Goal: Book appointment/travel/reservation

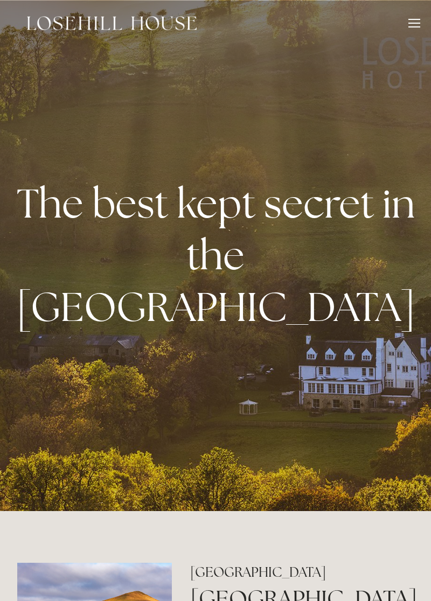
click at [402, 19] on div "Rooms Rooms Your Stay Book a stay Offers Spa About" at bounding box center [215, 23] width 409 height 46
click at [410, 26] on div at bounding box center [414, 26] width 12 height 1
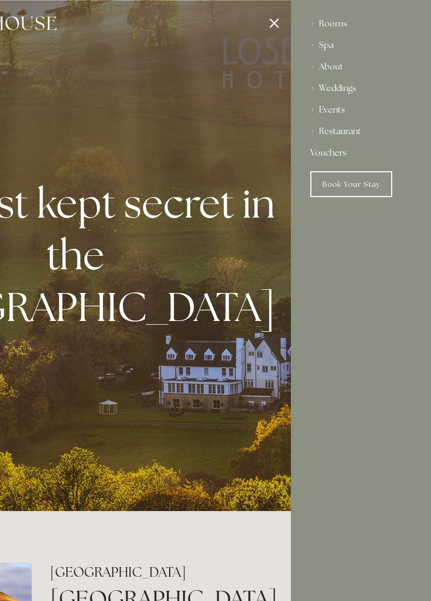
click at [363, 178] on link "Book Your Stay" at bounding box center [351, 184] width 82 height 26
click at [348, 124] on div "Restaurant" at bounding box center [360, 132] width 101 height 22
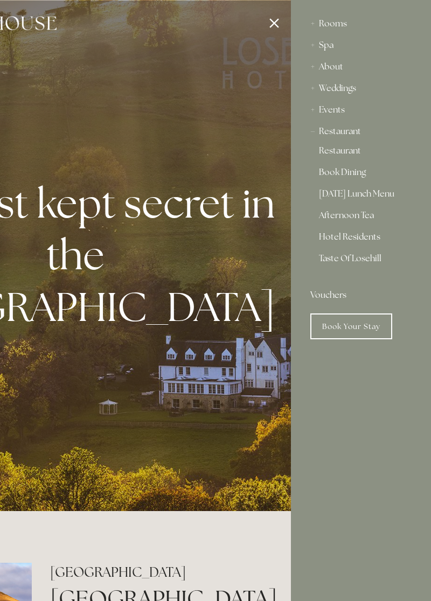
click at [199, 275] on div at bounding box center [75, 300] width 431 height 601
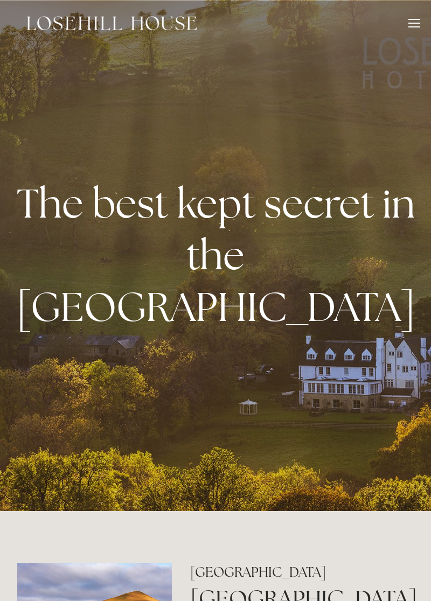
click at [410, 25] on div at bounding box center [414, 25] width 12 height 12
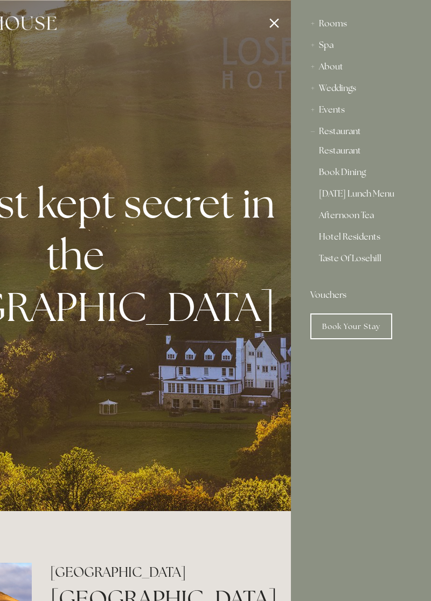
click at [331, 62] on div "About" at bounding box center [360, 67] width 101 height 22
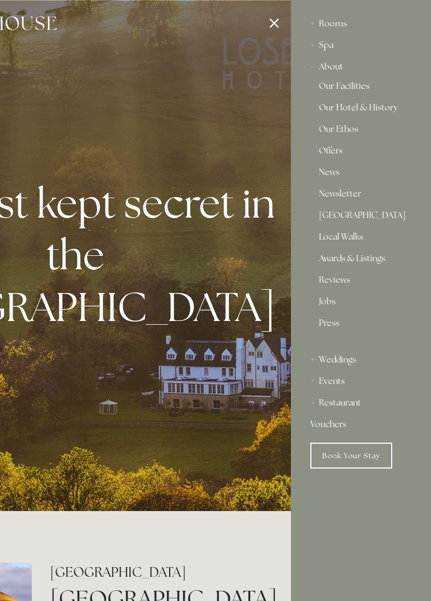
click at [354, 84] on link "Our Facilities" at bounding box center [361, 88] width 84 height 13
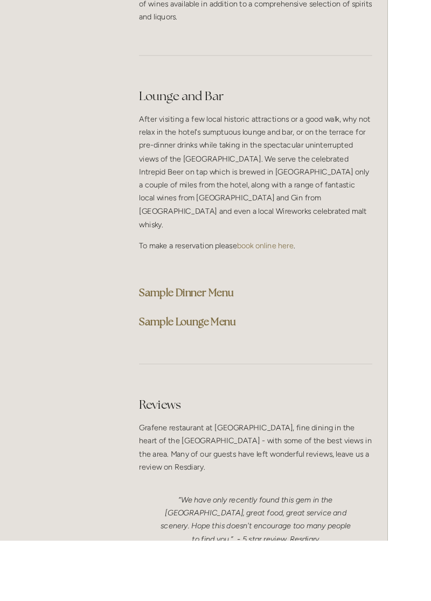
scroll to position [2891, 0]
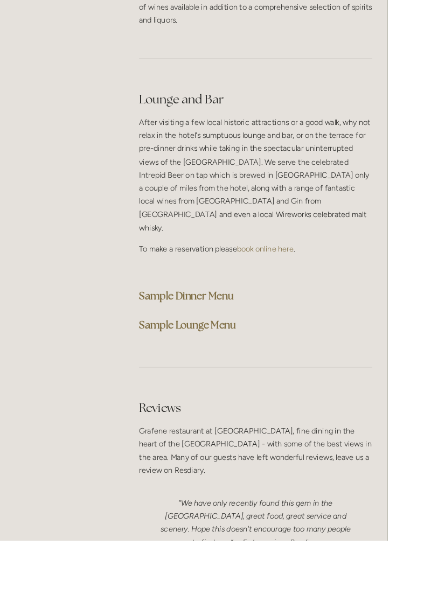
click at [232, 321] on strong "Sample Dinner Menu" at bounding box center [207, 328] width 105 height 15
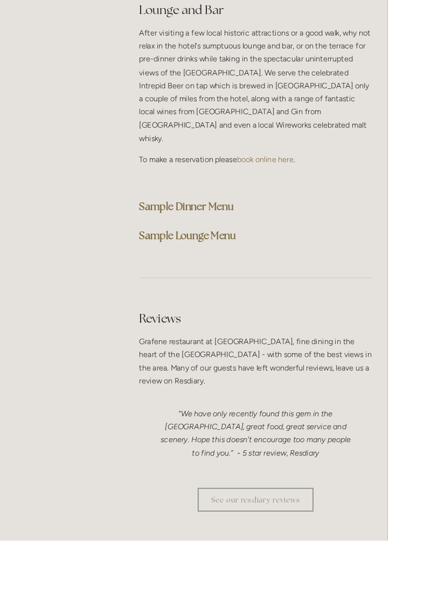
scroll to position [3007, 0]
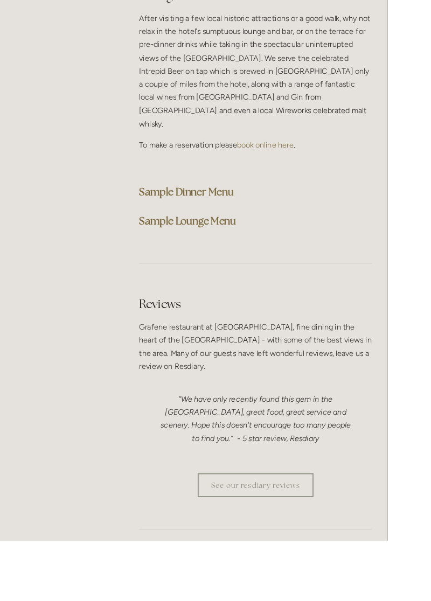
click at [241, 239] on strong "Sample Lounge Menu" at bounding box center [209, 246] width 108 height 15
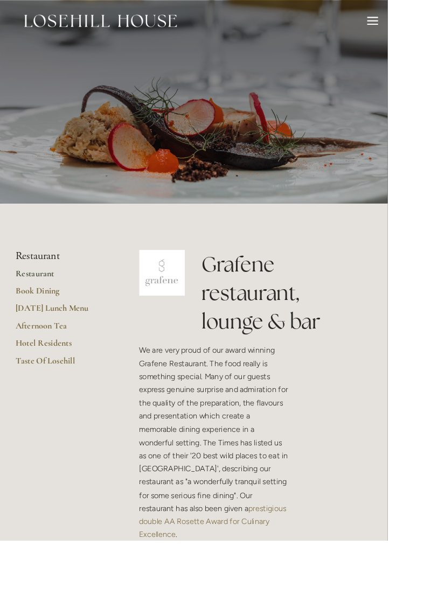
click at [411, 24] on div at bounding box center [414, 25] width 12 height 12
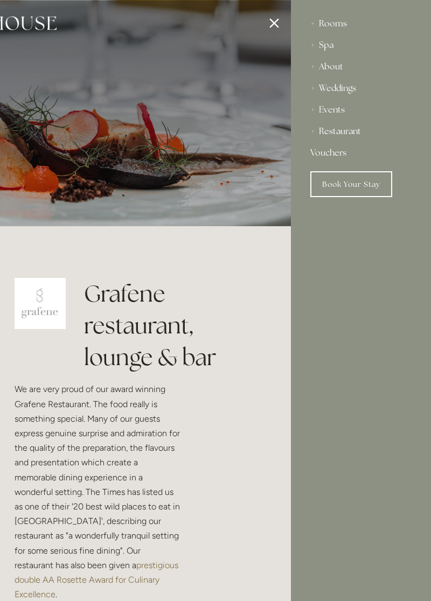
click at [336, 22] on div "Rooms" at bounding box center [360, 24] width 101 height 22
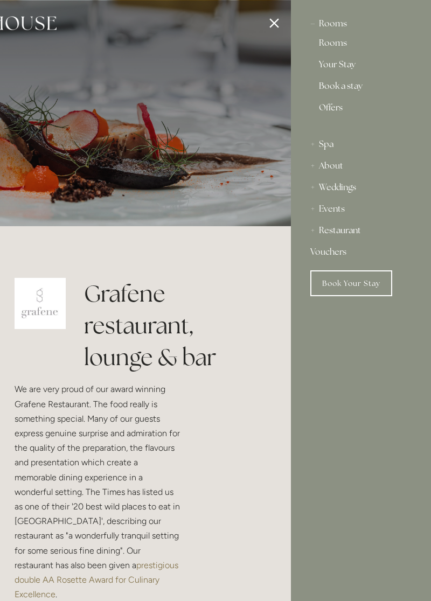
click at [337, 39] on link "Rooms" at bounding box center [361, 45] width 84 height 13
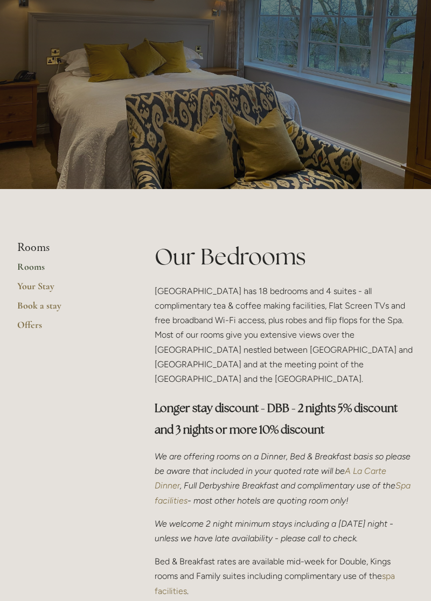
scroll to position [38, 0]
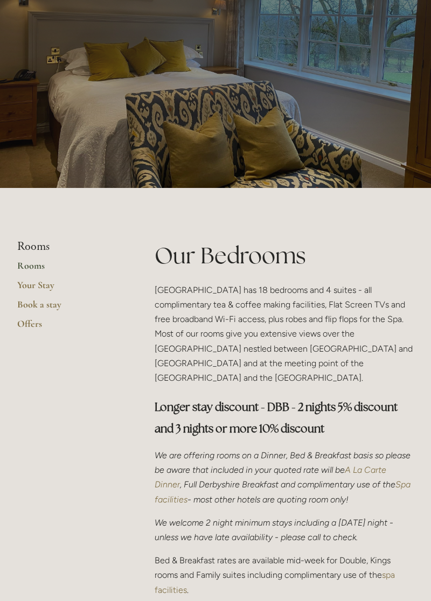
click at [46, 284] on link "Your Stay" at bounding box center [68, 288] width 103 height 19
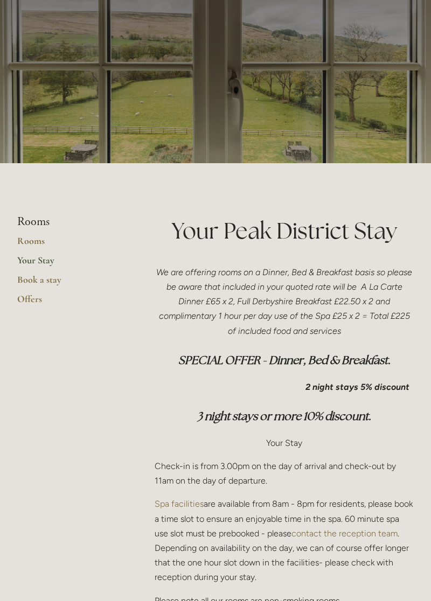
scroll to position [72, 0]
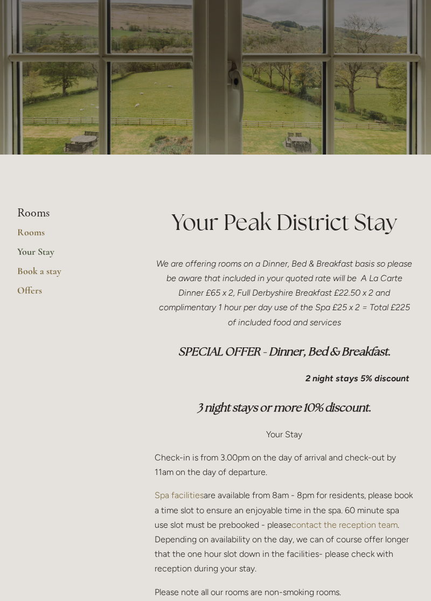
click at [55, 251] on link "Your Stay" at bounding box center [68, 255] width 103 height 19
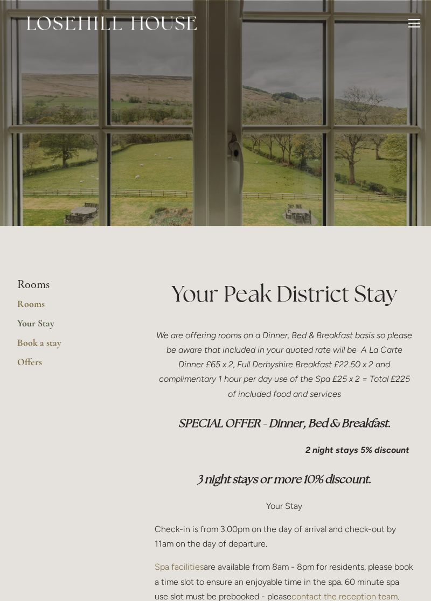
click at [52, 347] on link "Book a stay" at bounding box center [68, 346] width 103 height 19
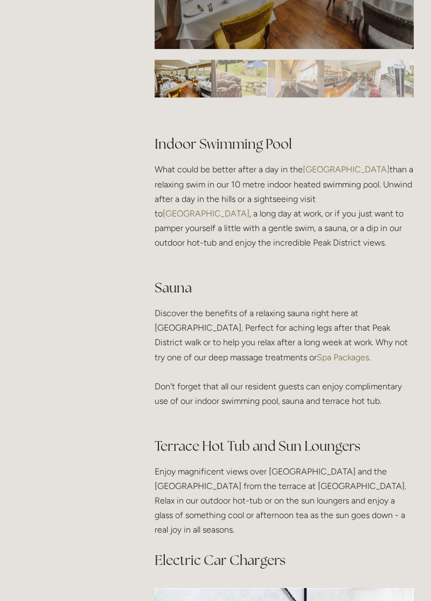
scroll to position [670, 0]
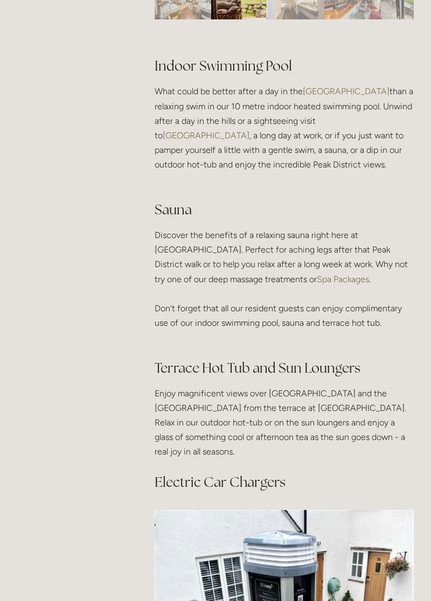
click at [409, 249] on p "Discover the benefits of a relaxing sauna right here at Losehill House Hotel & …" at bounding box center [284, 286] width 259 height 117
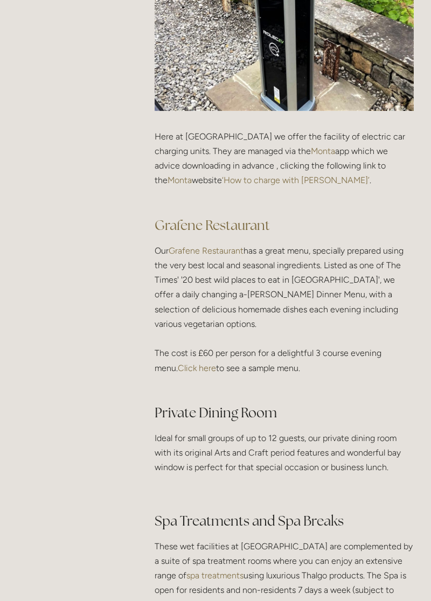
scroll to position [1397, 0]
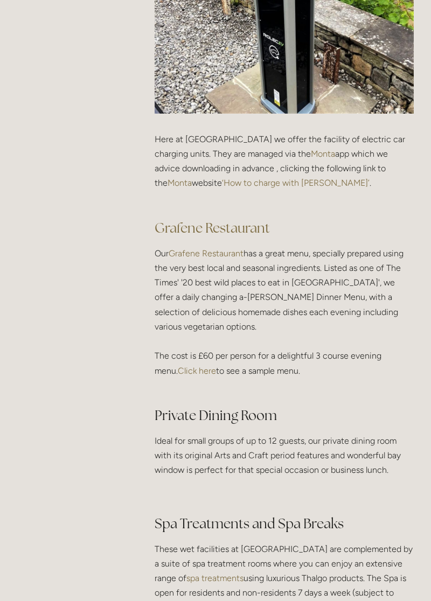
click at [194, 366] on link "Click here" at bounding box center [197, 371] width 38 height 10
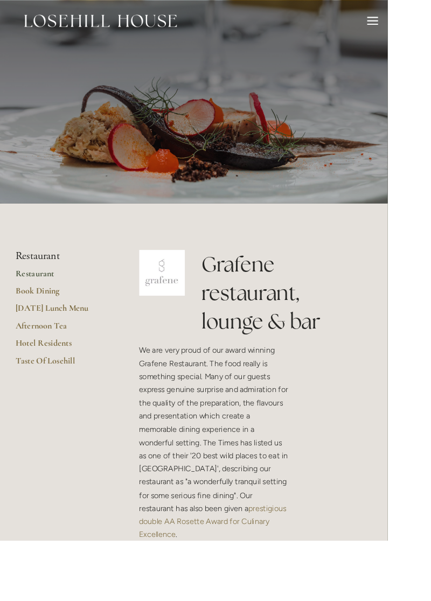
click at [41, 302] on link "Restaurant" at bounding box center [68, 307] width 103 height 19
click at [57, 319] on link "Book Dining" at bounding box center [68, 326] width 103 height 19
